Goal: Task Accomplishment & Management: Manage account settings

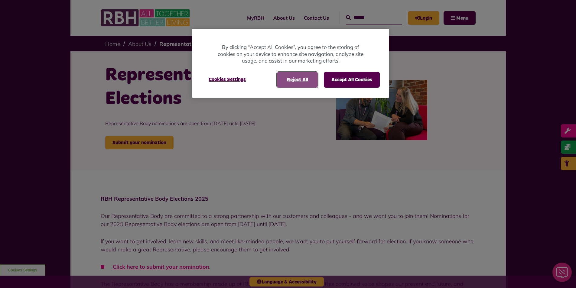
click at [307, 81] on button "Reject All" at bounding box center [297, 80] width 41 height 16
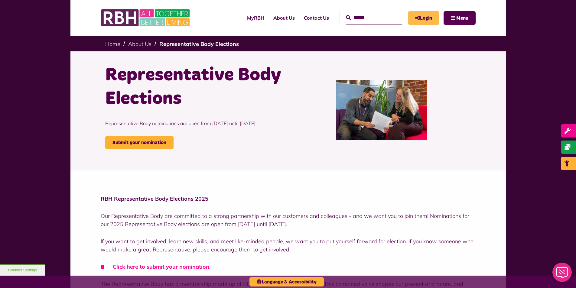
click at [422, 18] on link "Login" at bounding box center [423, 18] width 31 height 14
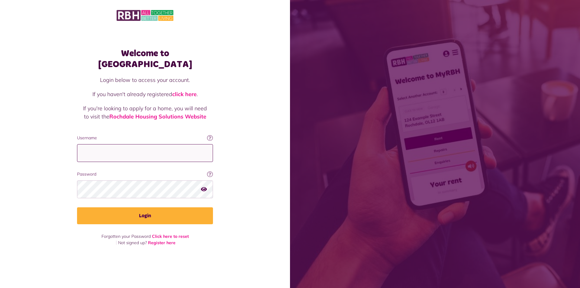
drag, startPoint x: 90, startPoint y: 151, endPoint x: 99, endPoint y: 151, distance: 9.4
click at [93, 151] on input "Username" at bounding box center [145, 153] width 136 height 18
type input "**********"
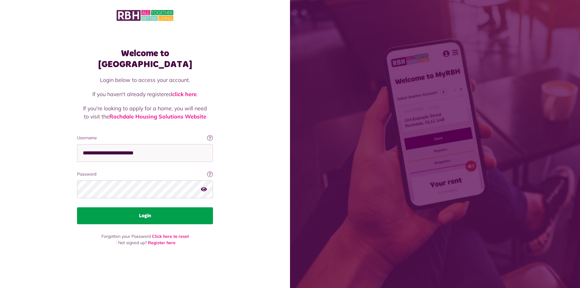
click at [144, 211] on button "Login" at bounding box center [145, 215] width 136 height 17
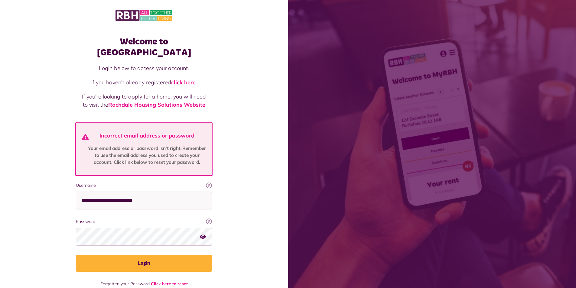
click at [203, 234] on icon "button" at bounding box center [203, 236] width 6 height 5
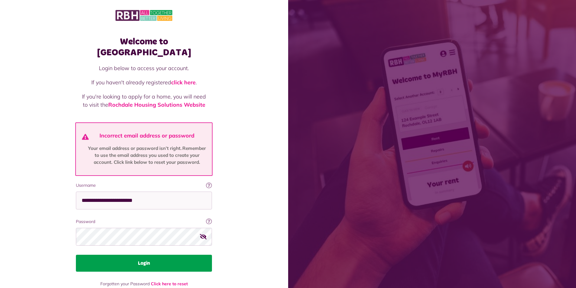
click at [145, 255] on button "Login" at bounding box center [144, 263] width 136 height 17
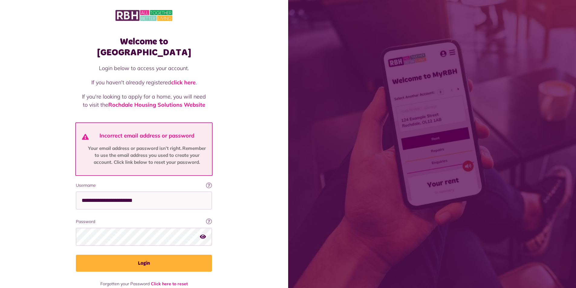
click at [146, 255] on button "Login" at bounding box center [144, 263] width 136 height 17
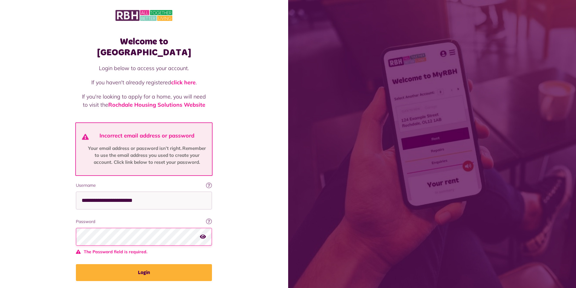
scroll to position [13, 0]
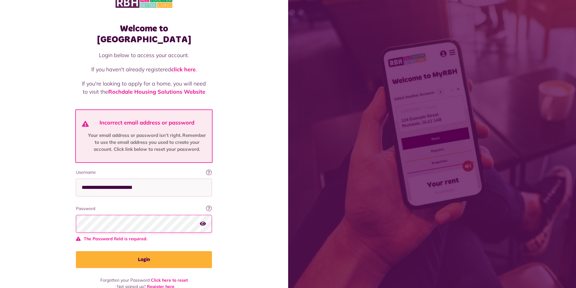
click at [146, 252] on button "Login" at bounding box center [144, 259] width 136 height 17
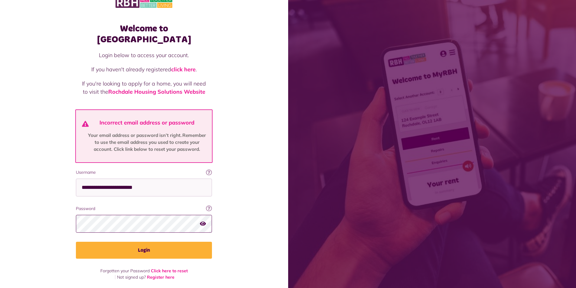
scroll to position [4, 0]
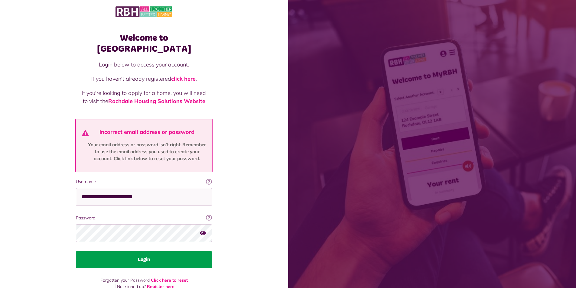
click at [147, 251] on button "Login" at bounding box center [144, 259] width 136 height 17
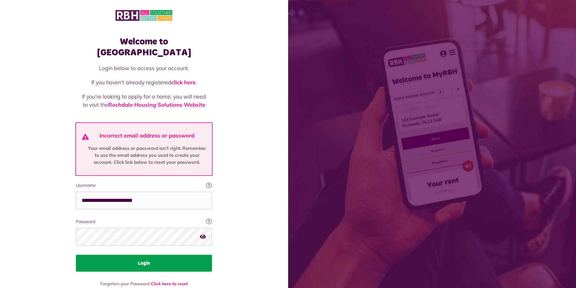
click at [147, 255] on button "Login" at bounding box center [144, 263] width 136 height 17
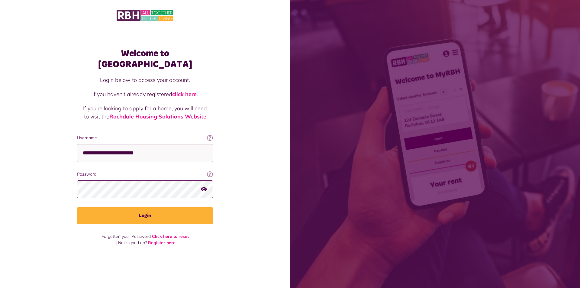
click at [77, 207] on button "Login" at bounding box center [145, 215] width 136 height 17
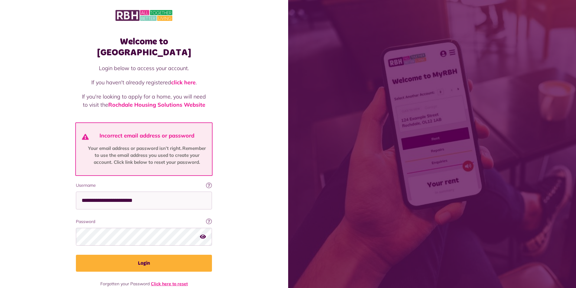
click at [171, 281] on link "Click here to reset" at bounding box center [169, 283] width 37 height 5
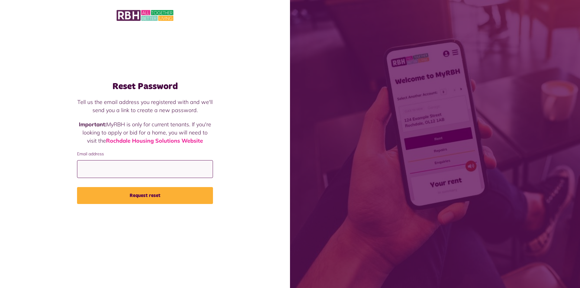
click at [89, 171] on input "Email address" at bounding box center [145, 169] width 136 height 18
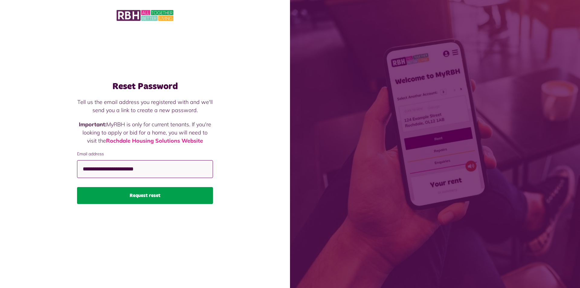
type input "**********"
click at [144, 196] on button "Request reset" at bounding box center [145, 195] width 136 height 17
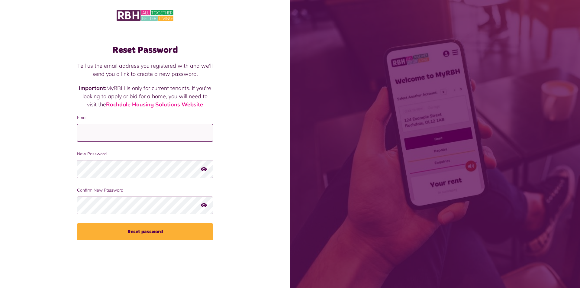
drag, startPoint x: 83, startPoint y: 133, endPoint x: 125, endPoint y: 142, distance: 42.9
click at [85, 133] on input "Email" at bounding box center [145, 133] width 136 height 18
type input "**********"
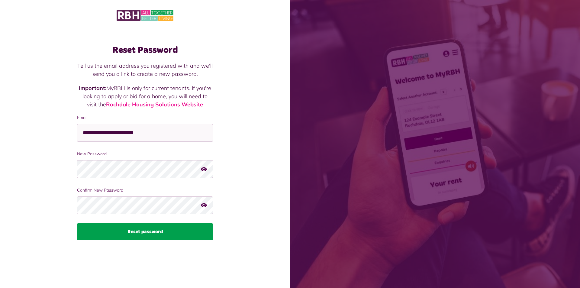
click at [139, 232] on button "Reset password" at bounding box center [145, 231] width 136 height 17
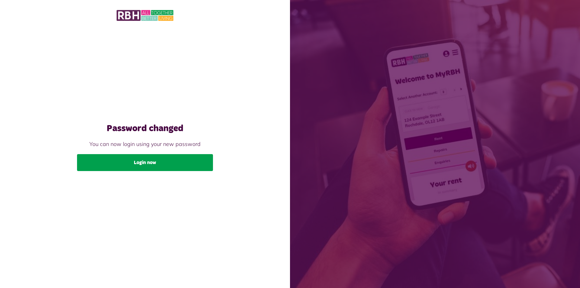
click at [146, 164] on link "Login now" at bounding box center [145, 162] width 136 height 17
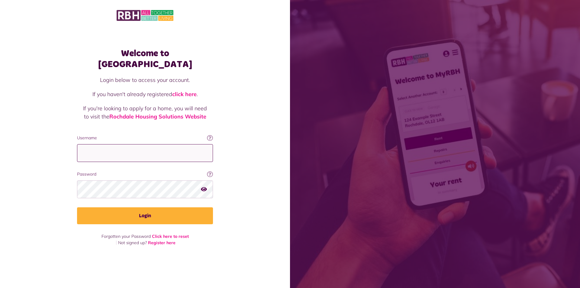
drag, startPoint x: 86, startPoint y: 144, endPoint x: 184, endPoint y: 147, distance: 97.9
click at [88, 144] on input "Username" at bounding box center [145, 153] width 136 height 18
type input "**********"
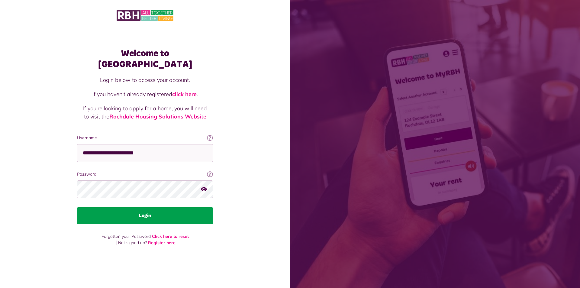
click at [151, 212] on button "Login" at bounding box center [145, 215] width 136 height 17
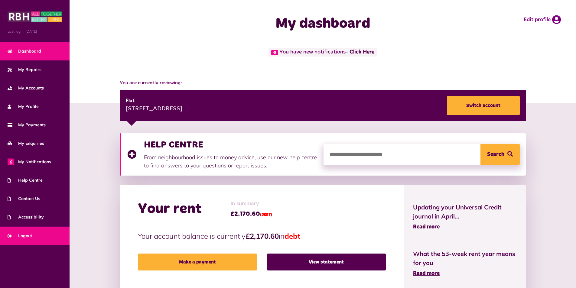
click at [24, 236] on span "Logout" at bounding box center [20, 236] width 24 height 6
